Goal: Use online tool/utility

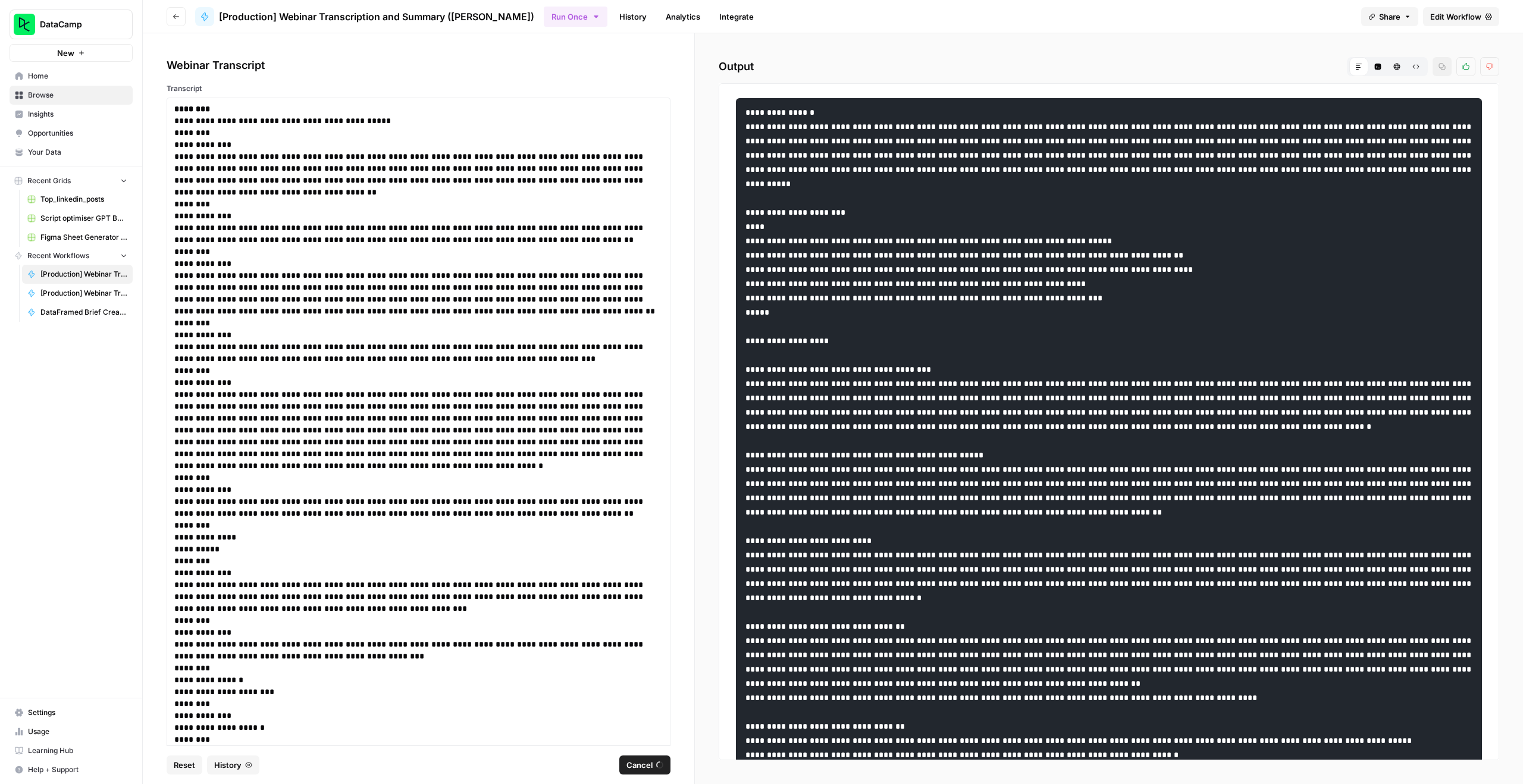
scroll to position [15018, 0]
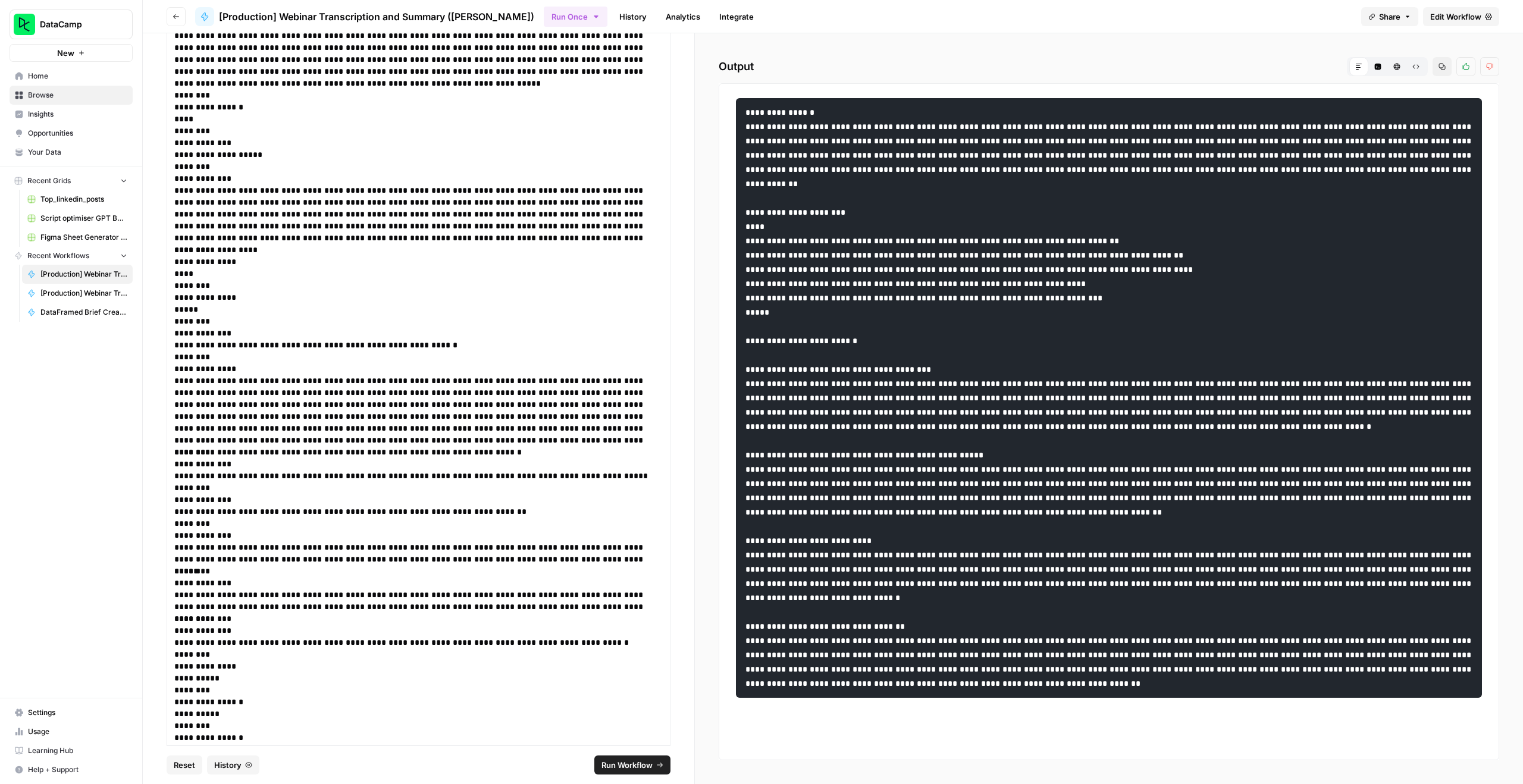
click at [1396, 70] on button "HTML Viewer" at bounding box center [1397, 66] width 19 height 19
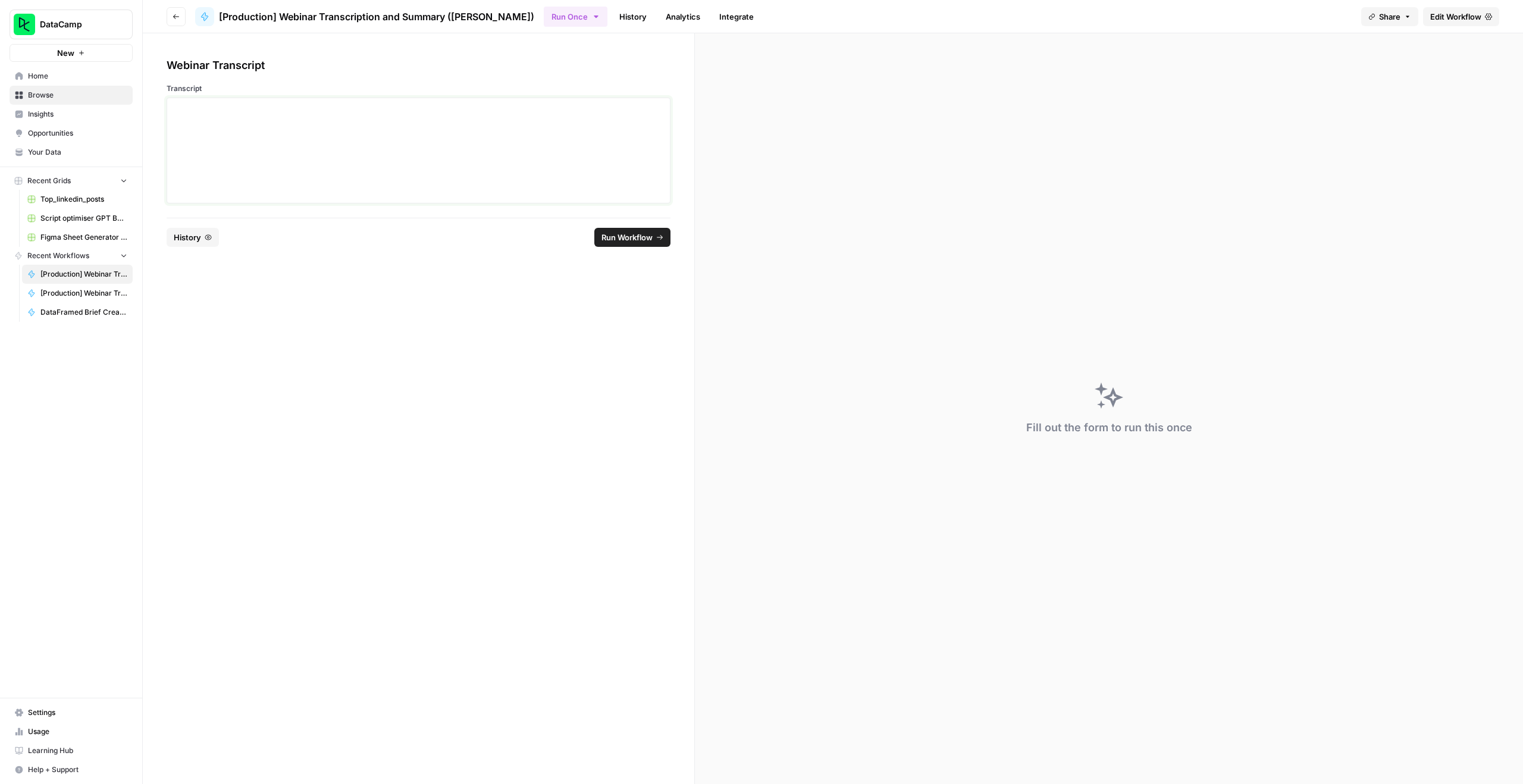
click at [387, 170] on div at bounding box center [418, 150] width 488 height 95
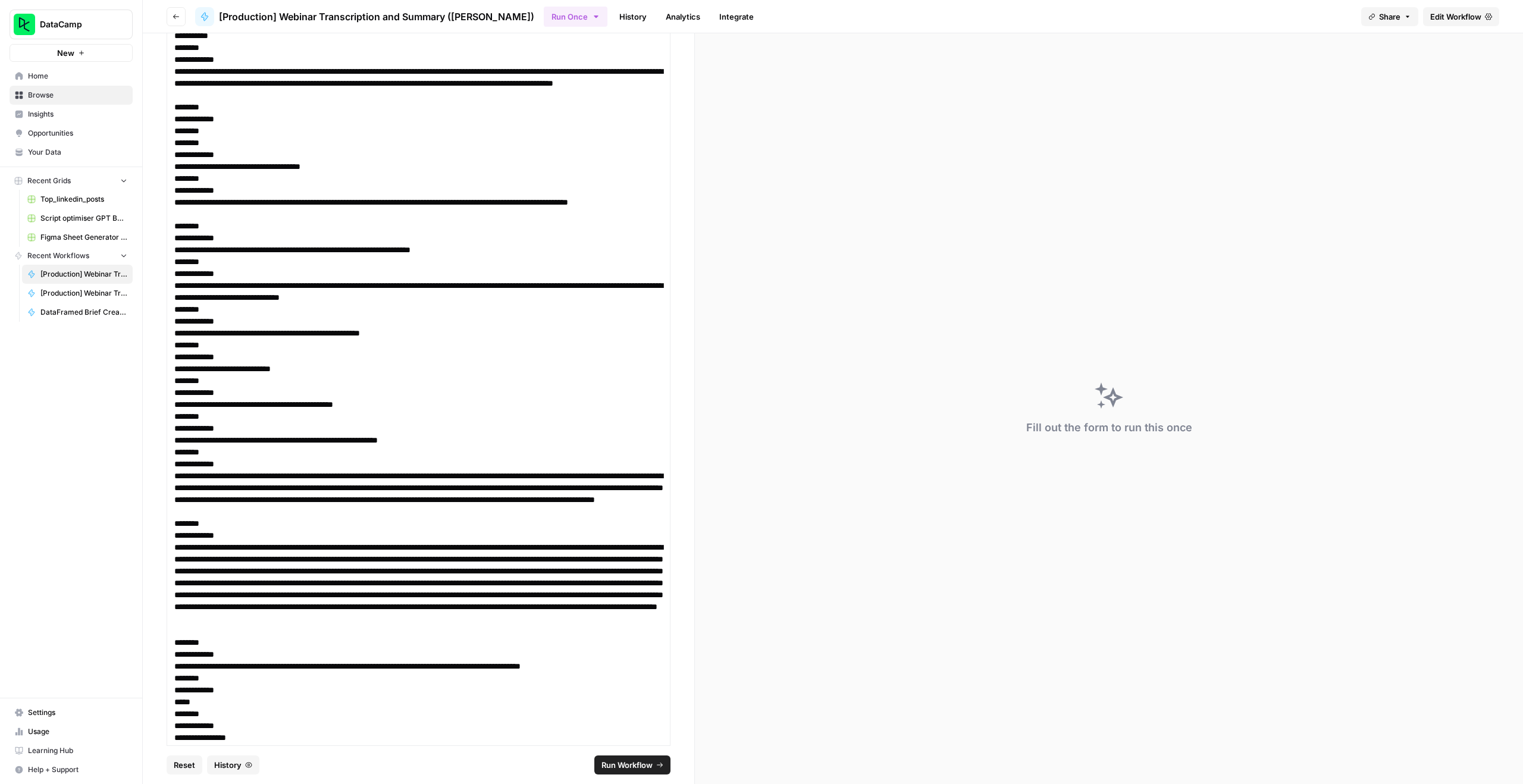
click at [611, 763] on span "Run Workflow" at bounding box center [627, 765] width 51 height 12
